Goal: Task Accomplishment & Management: Manage account settings

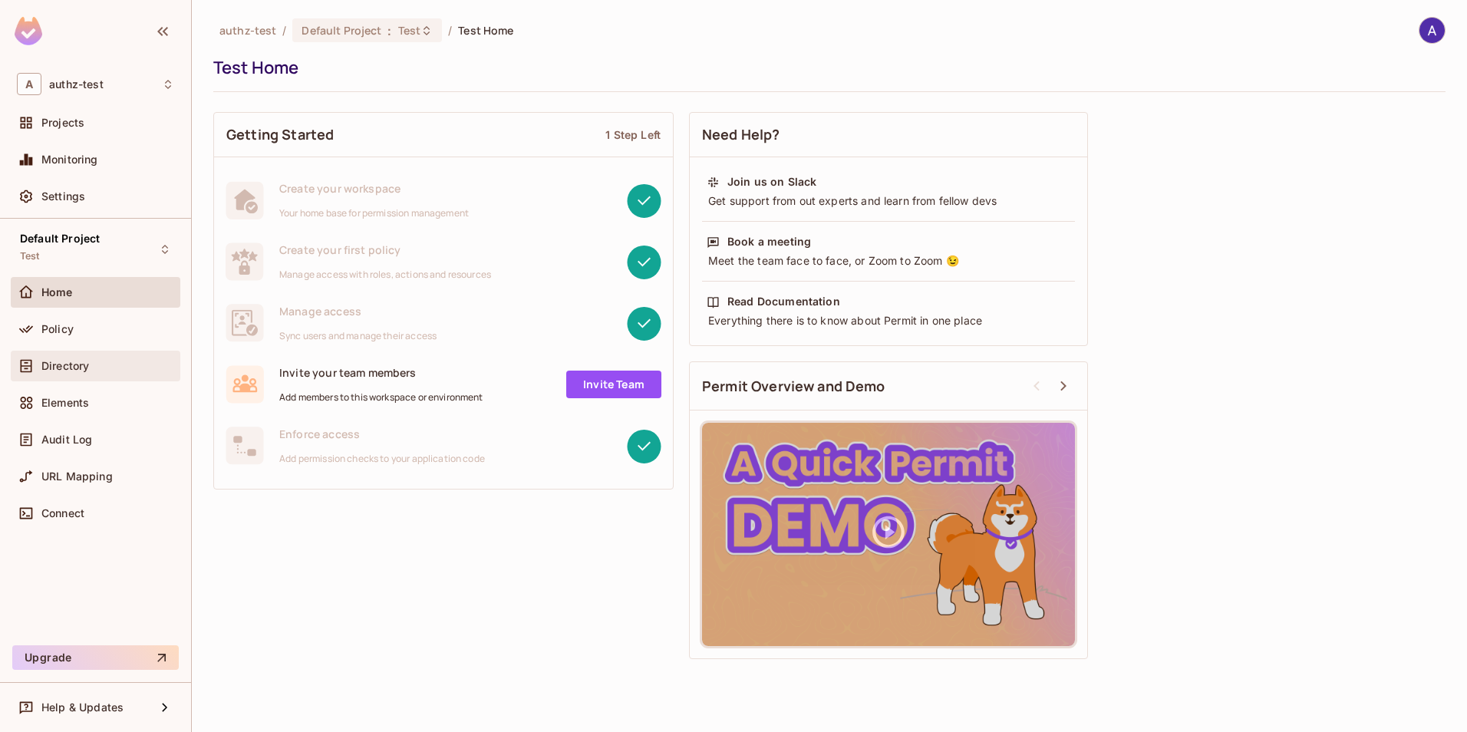
click at [75, 363] on span "Directory" at bounding box center [65, 366] width 48 height 12
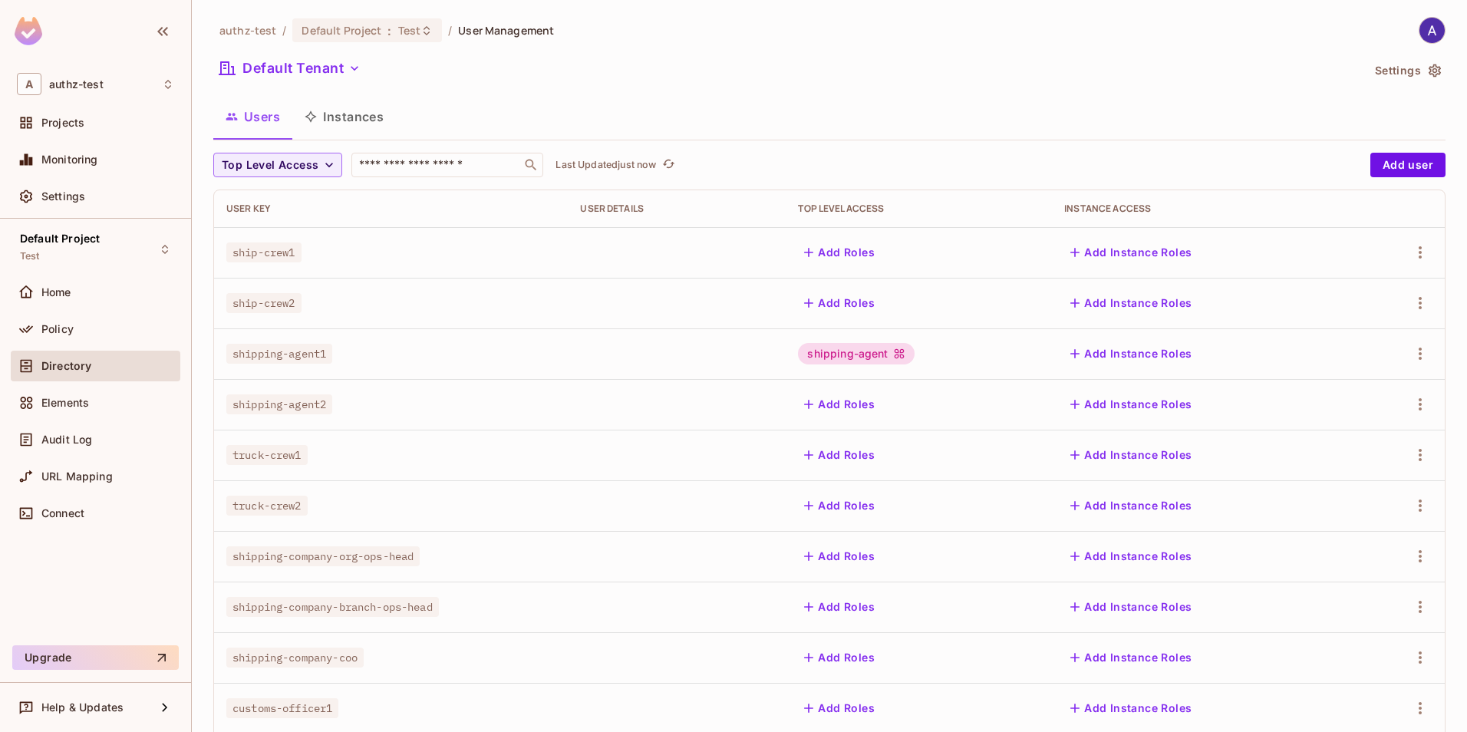
scroll to position [137, 0]
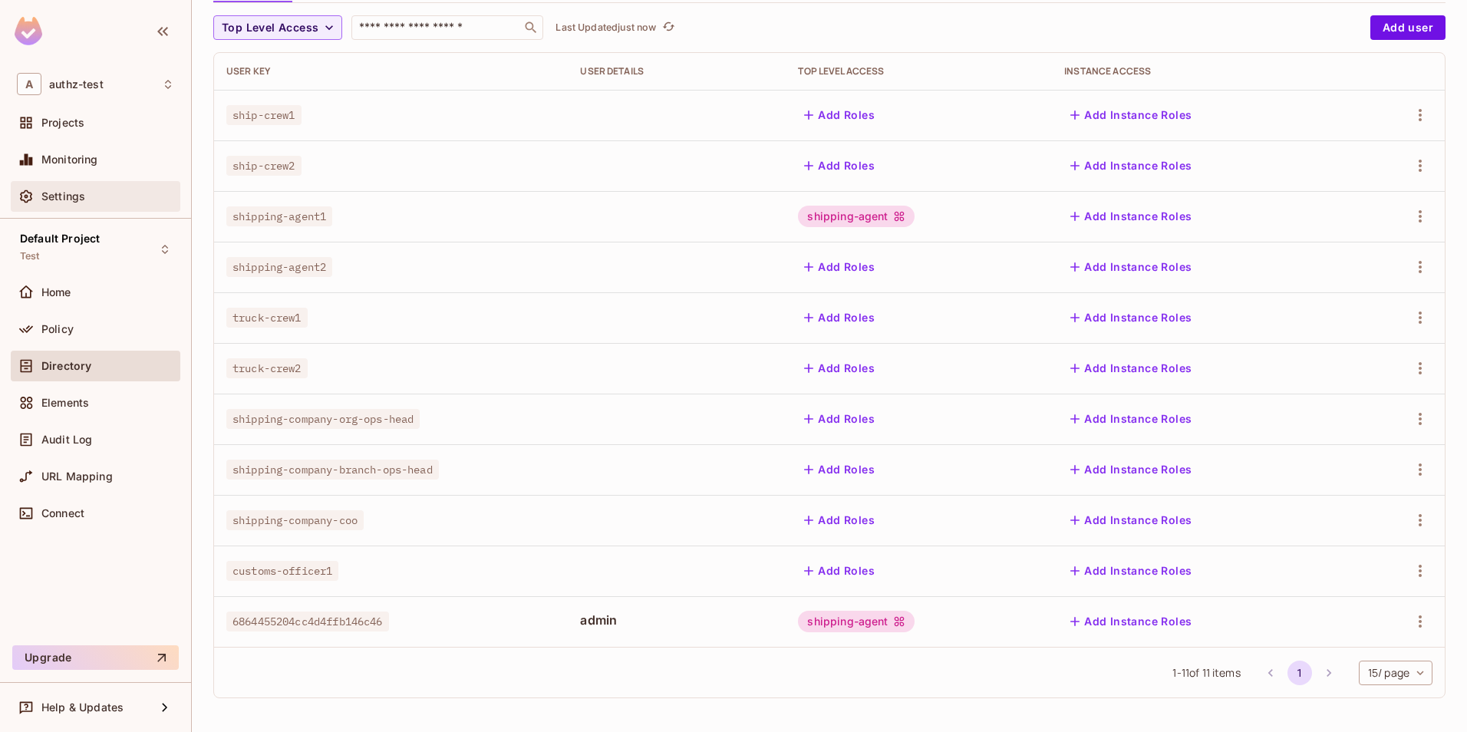
click at [51, 191] on span "Settings" at bounding box center [63, 196] width 44 height 12
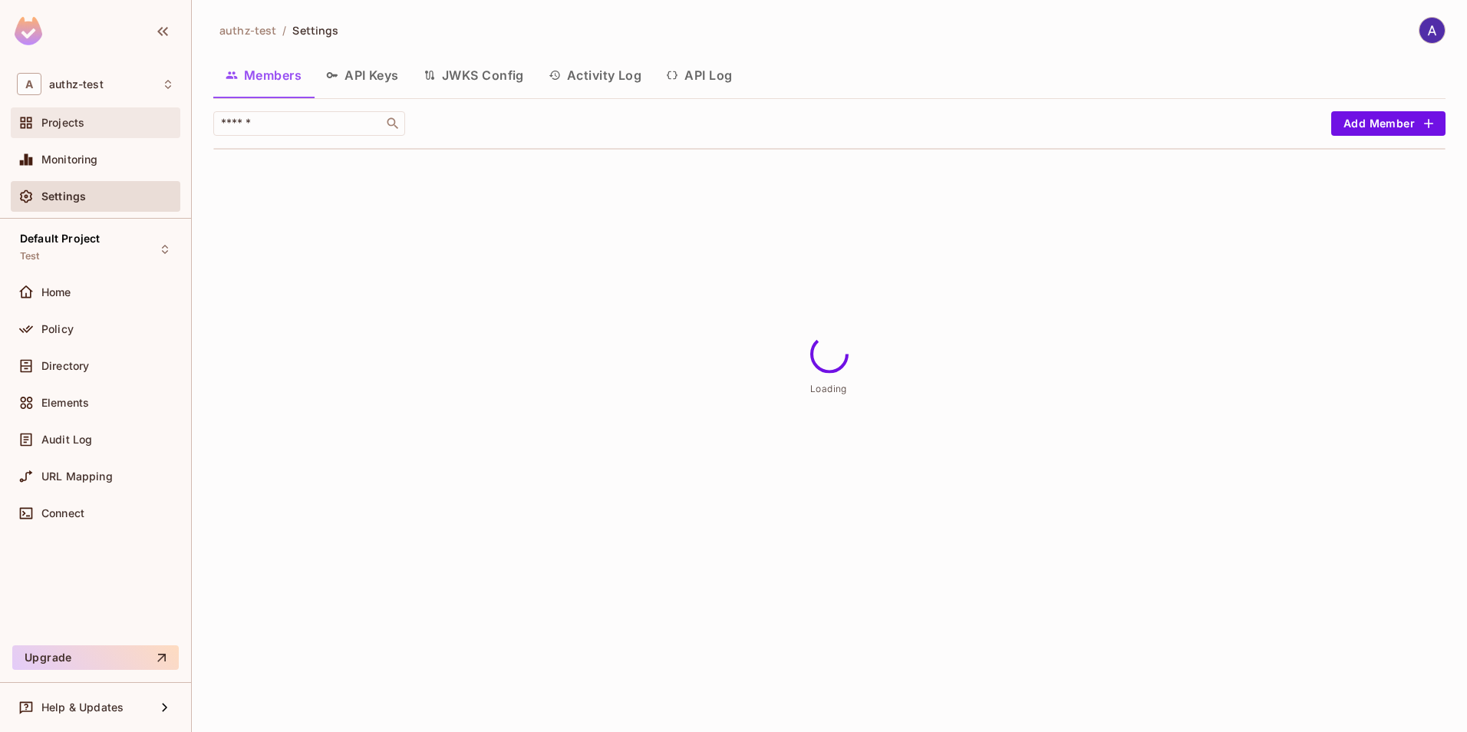
click at [62, 123] on span "Projects" at bounding box center [62, 123] width 43 height 12
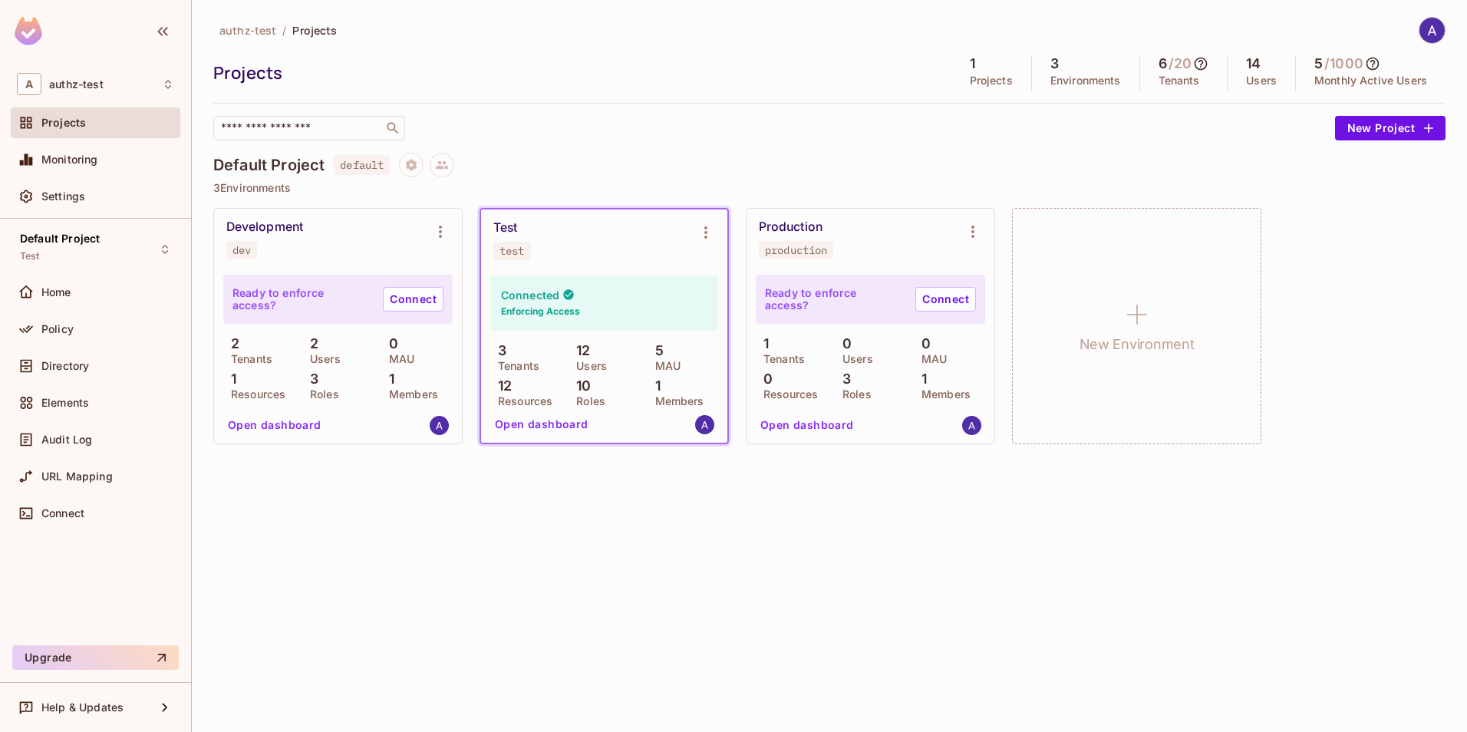
click at [341, 242] on div "Development dev" at bounding box center [325, 239] width 199 height 40
click at [324, 131] on input "text" at bounding box center [298, 127] width 161 height 15
click at [1359, 124] on button "New Project" at bounding box center [1390, 128] width 110 height 25
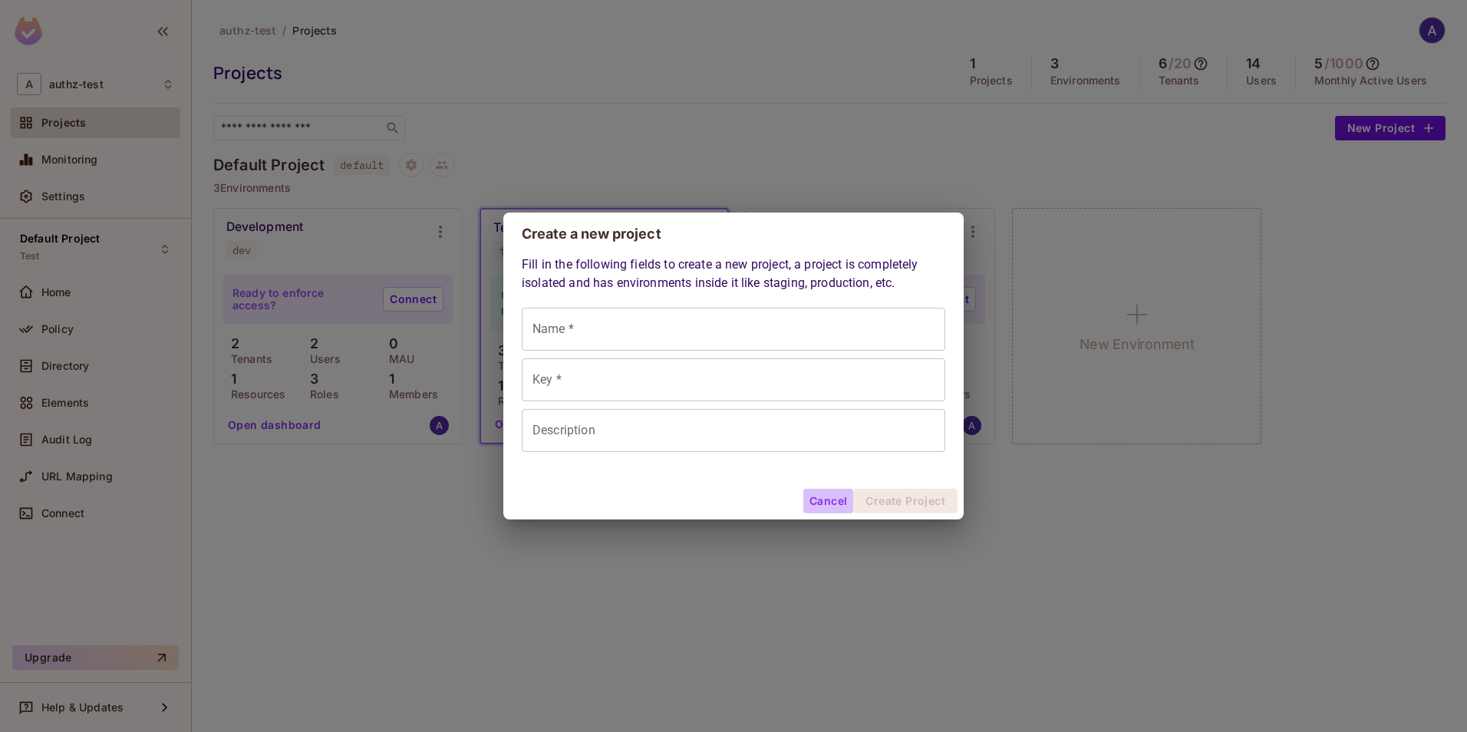
click at [831, 495] on button "Cancel" at bounding box center [828, 501] width 50 height 25
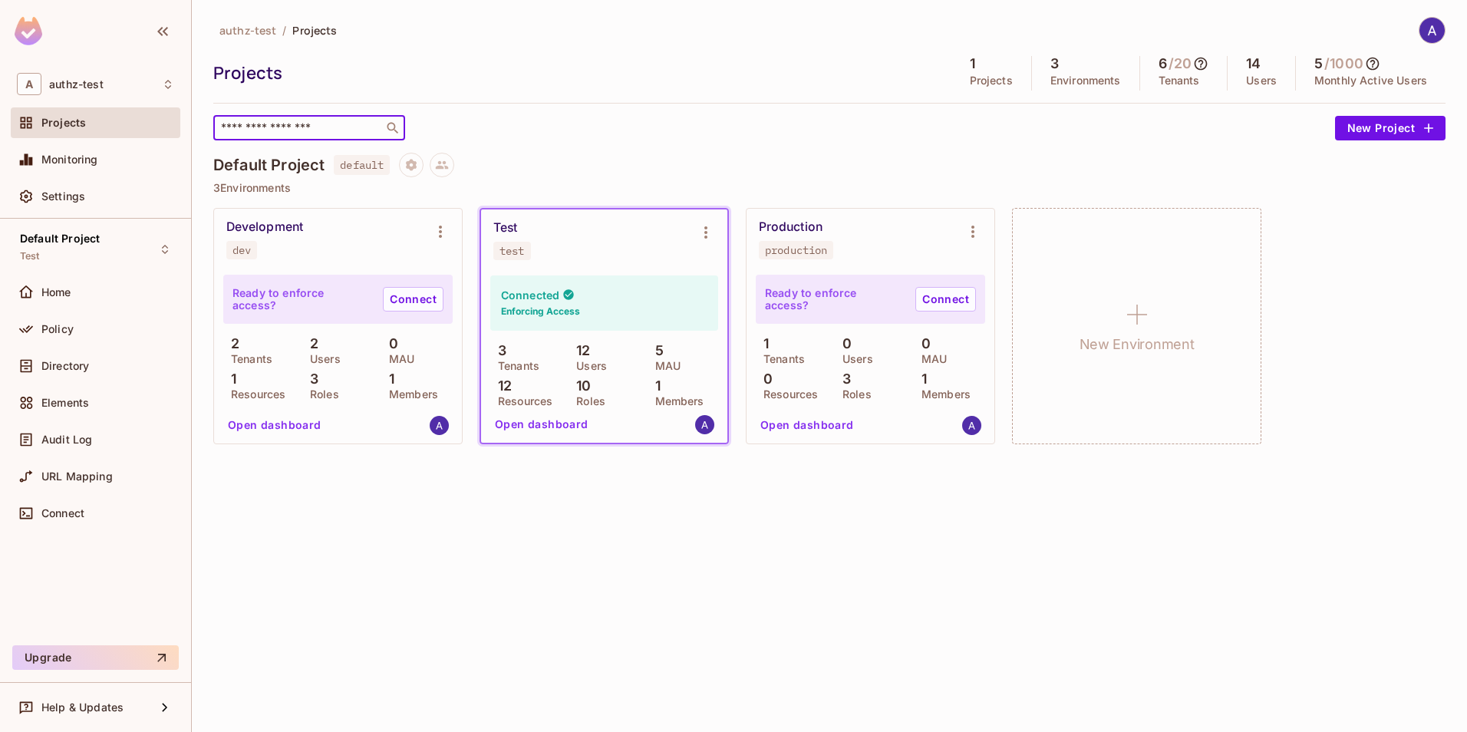
click at [282, 129] on input "text" at bounding box center [298, 127] width 161 height 15
click at [286, 133] on input "text" at bounding box center [298, 127] width 161 height 15
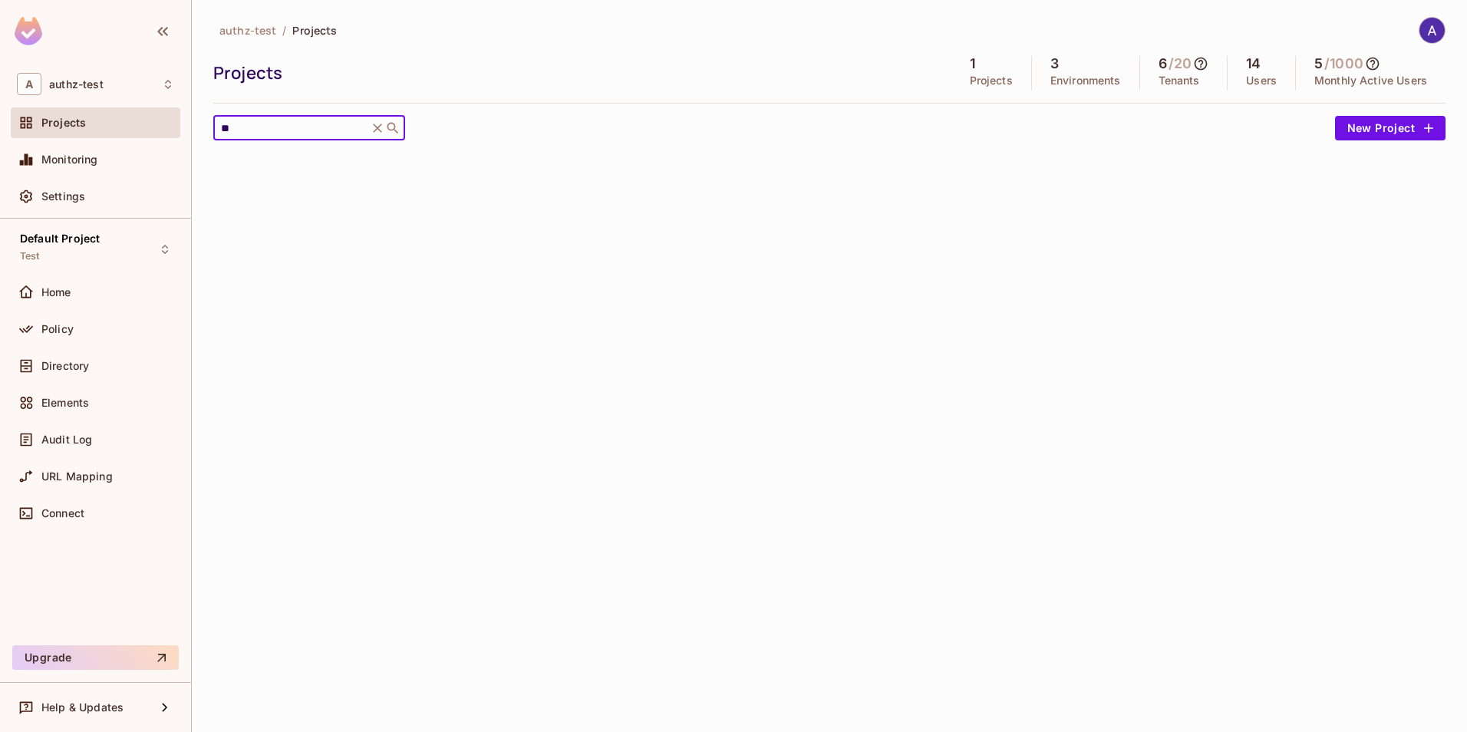
type input "*"
